Goal: Task Accomplishment & Management: Manage account settings

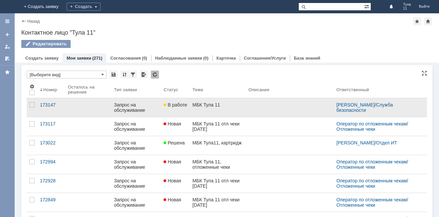
click at [249, 111] on link at bounding box center [290, 107] width 88 height 19
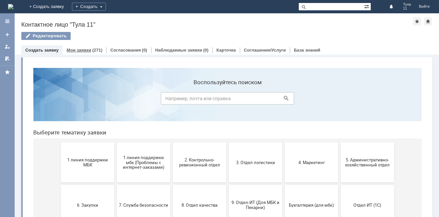
click at [91, 47] on div "Мои заявки (271)" at bounding box center [85, 50] width 44 height 10
